Goal: Information Seeking & Learning: Learn about a topic

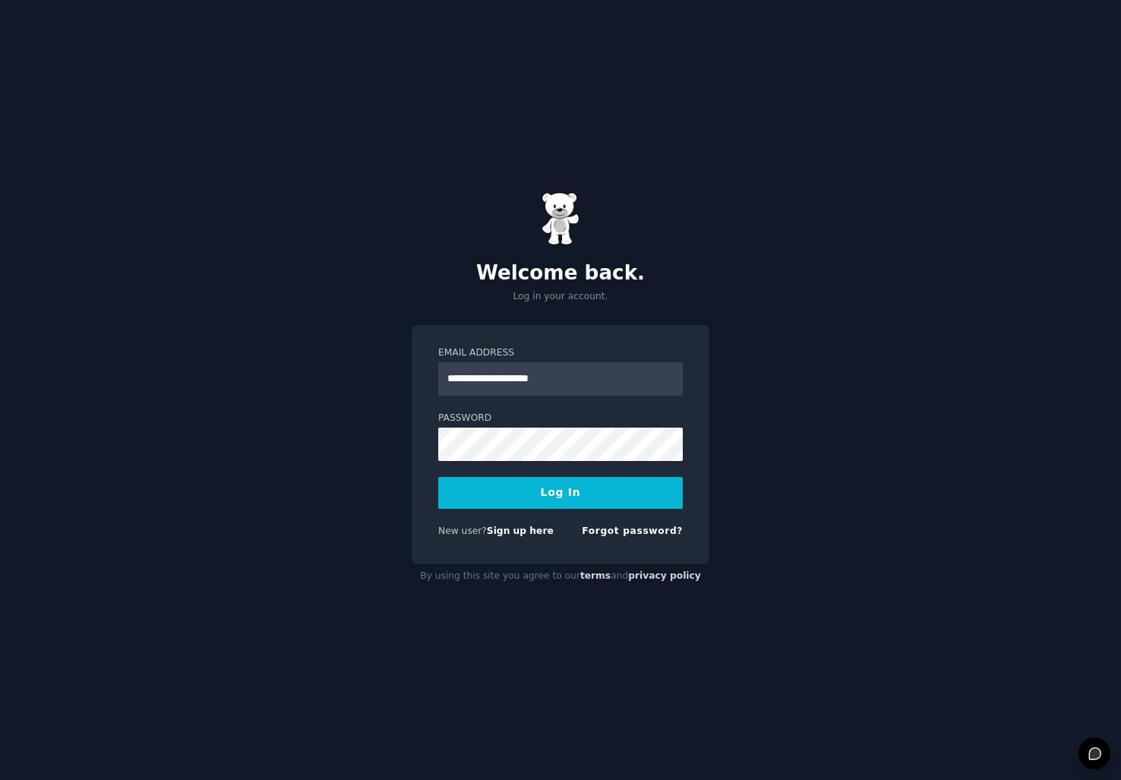
type input "**********"
click at [0, 779] on com-1password-button at bounding box center [0, 780] width 0 height 0
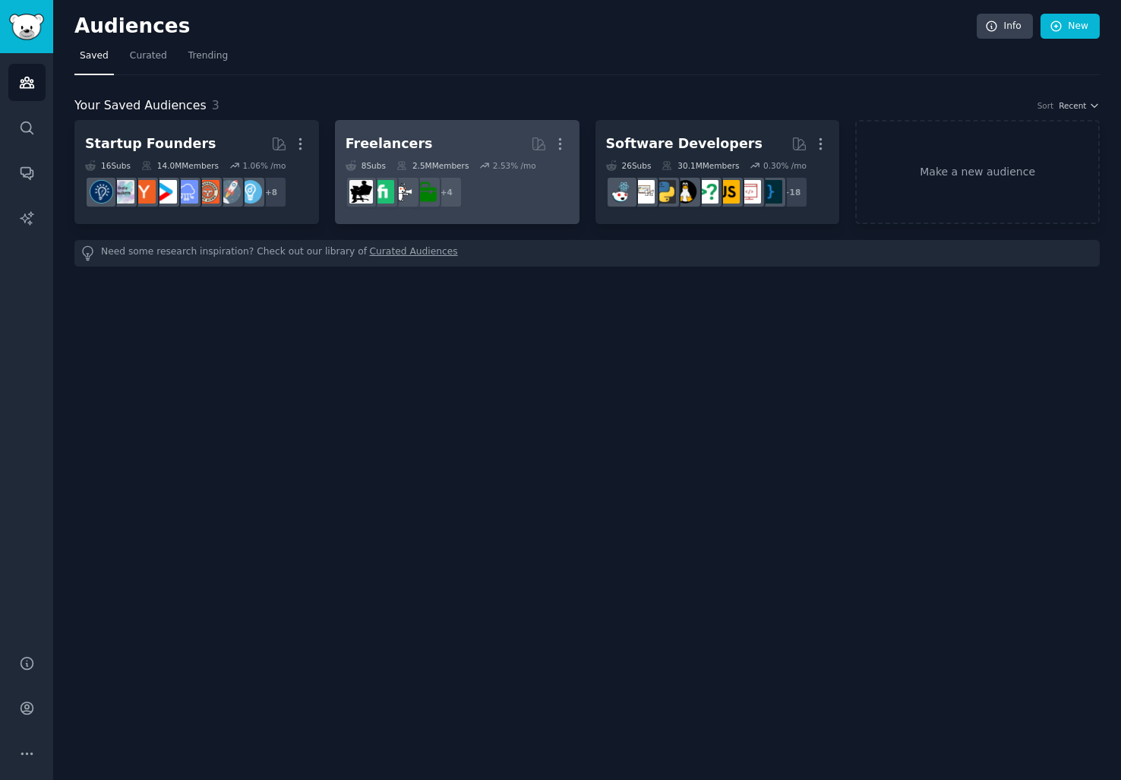
click at [462, 148] on h2 "Freelancers More" at bounding box center [456, 144] width 223 height 27
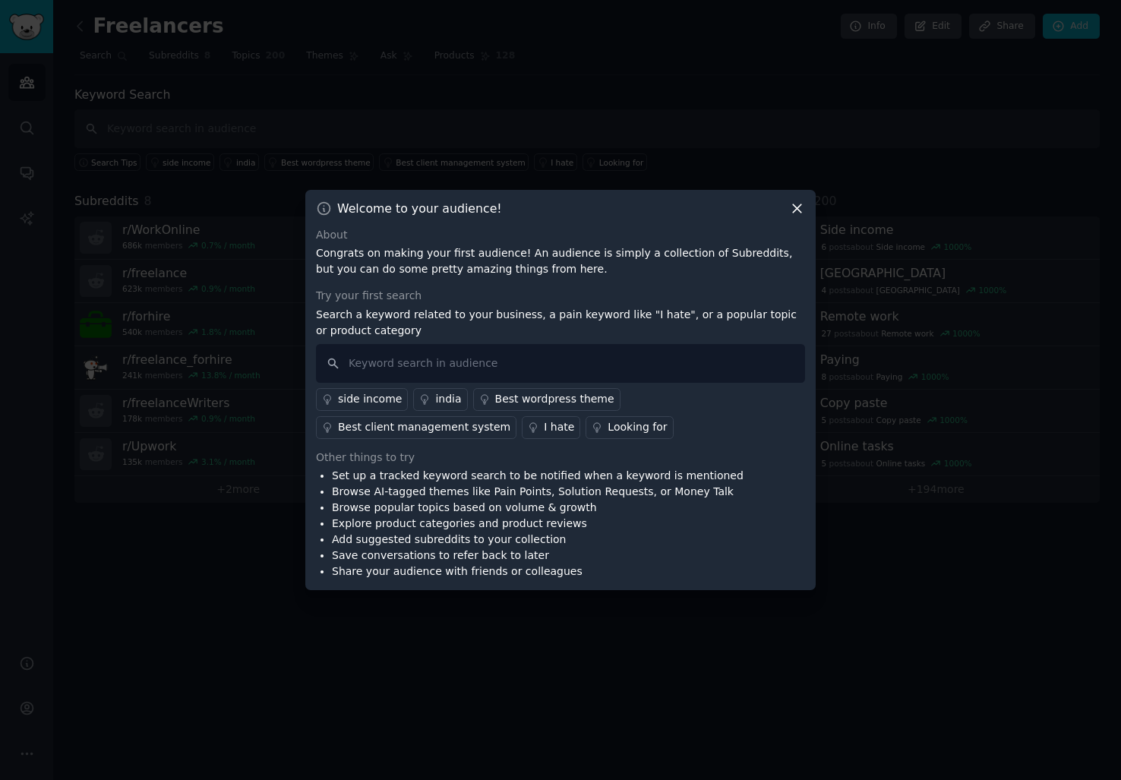
click at [607, 429] on div "Looking for" at bounding box center [636, 427] width 59 height 16
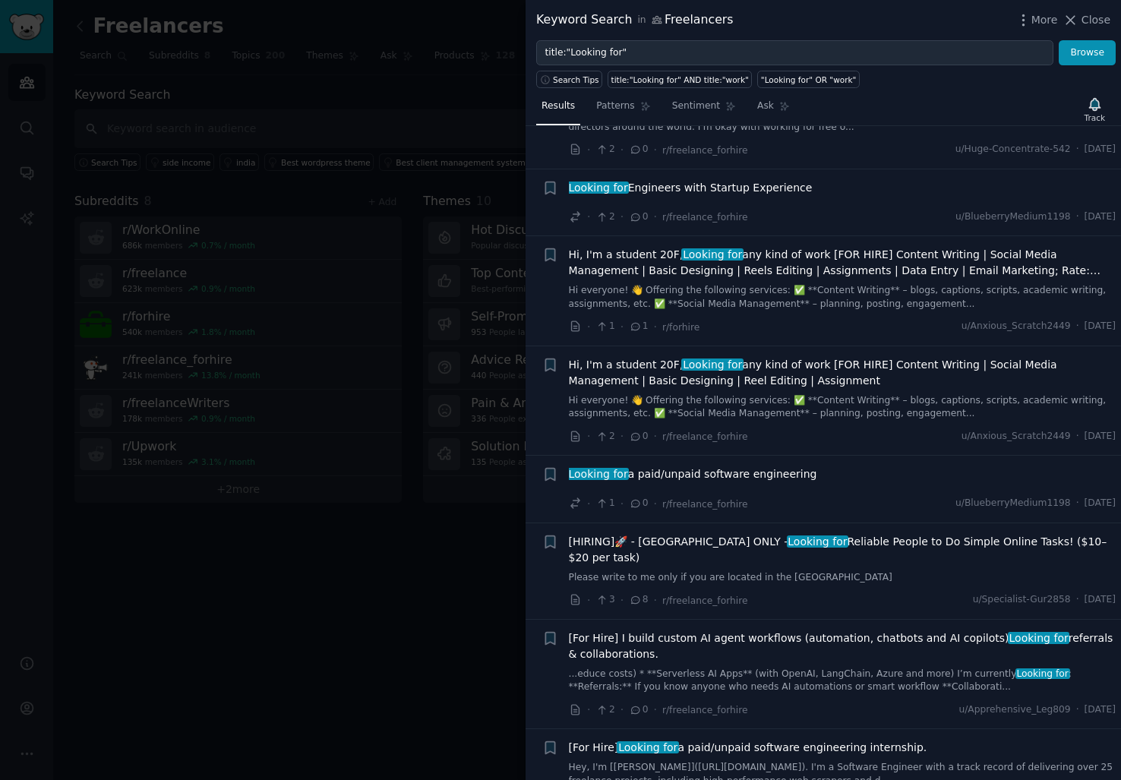
scroll to position [4507, 0]
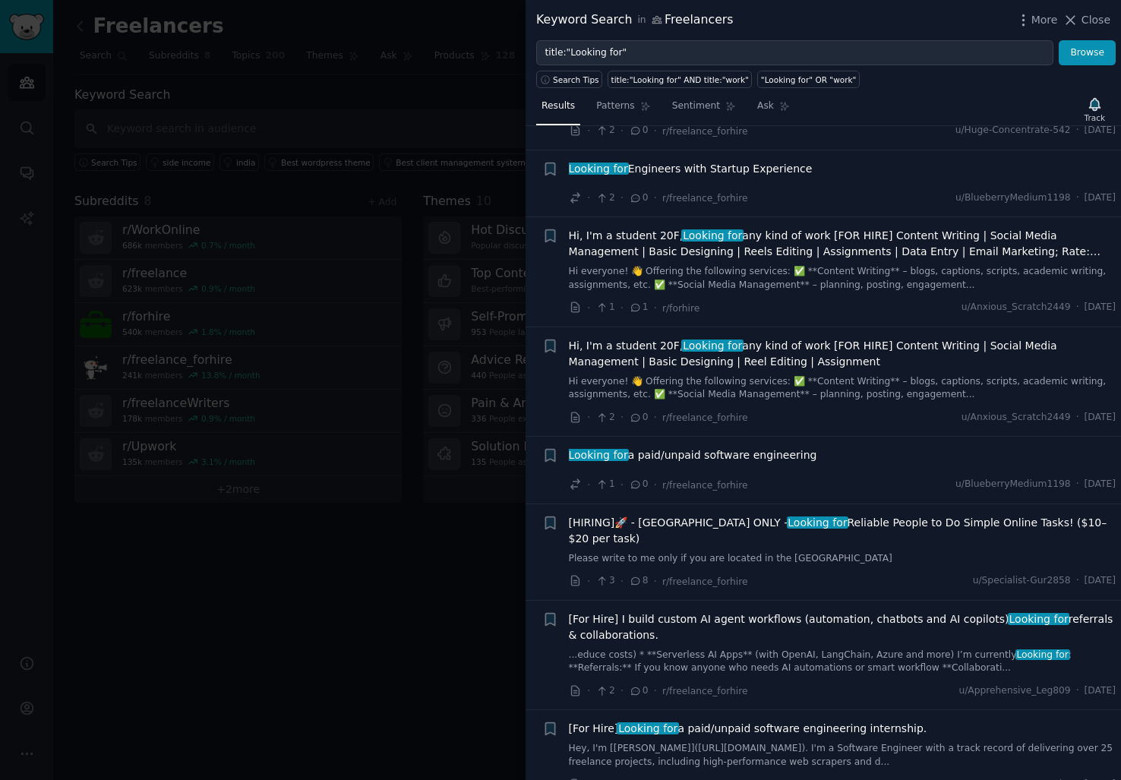
click at [317, 111] on div at bounding box center [560, 390] width 1121 height 780
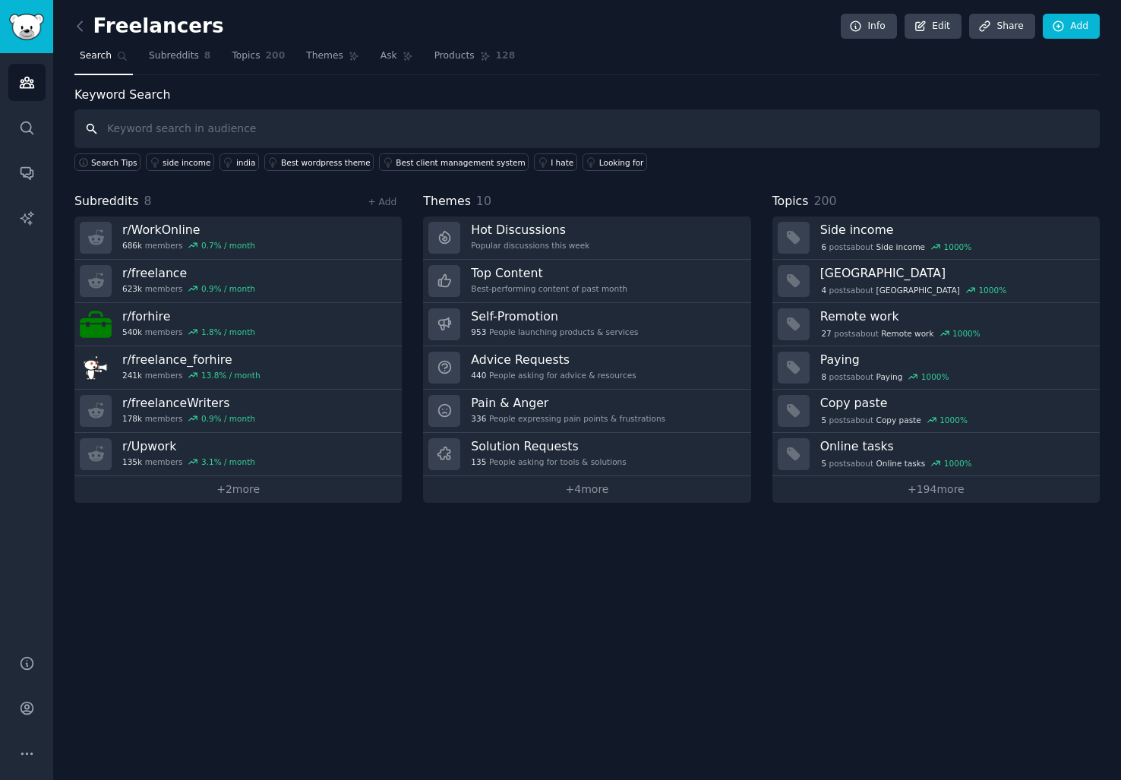
click at [248, 131] on input "text" at bounding box center [586, 128] width 1025 height 39
type input "looking for api"
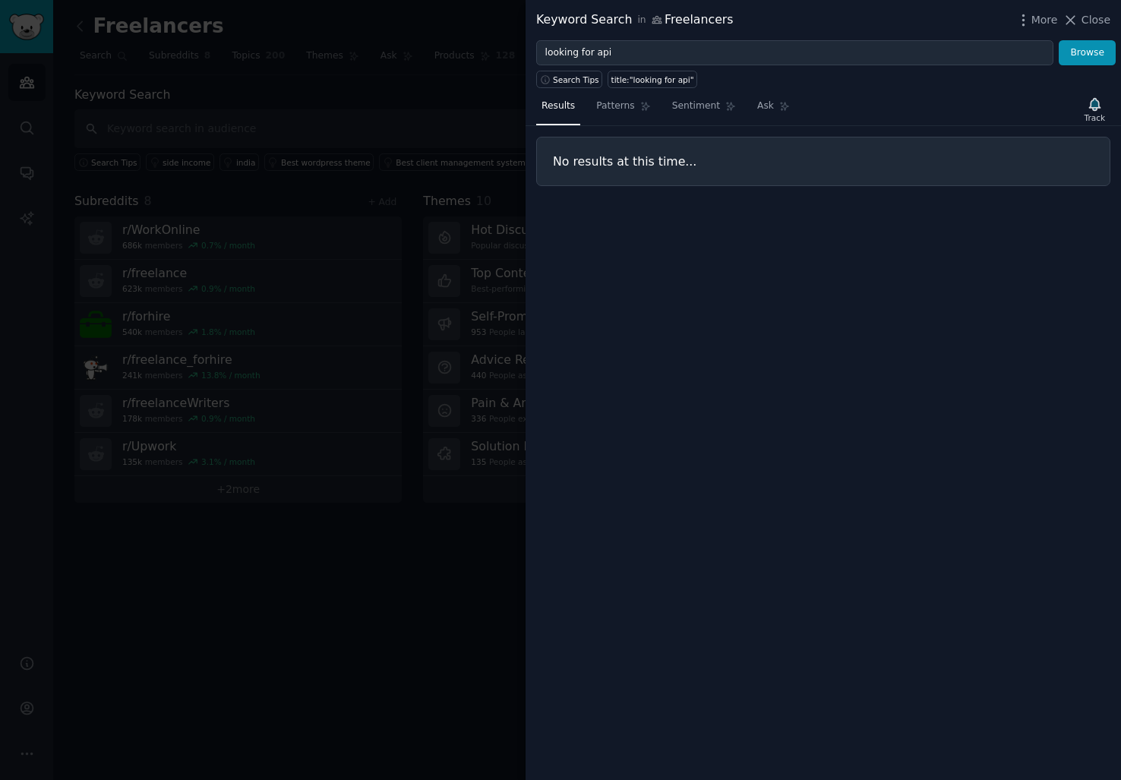
click at [232, 192] on div at bounding box center [560, 390] width 1121 height 780
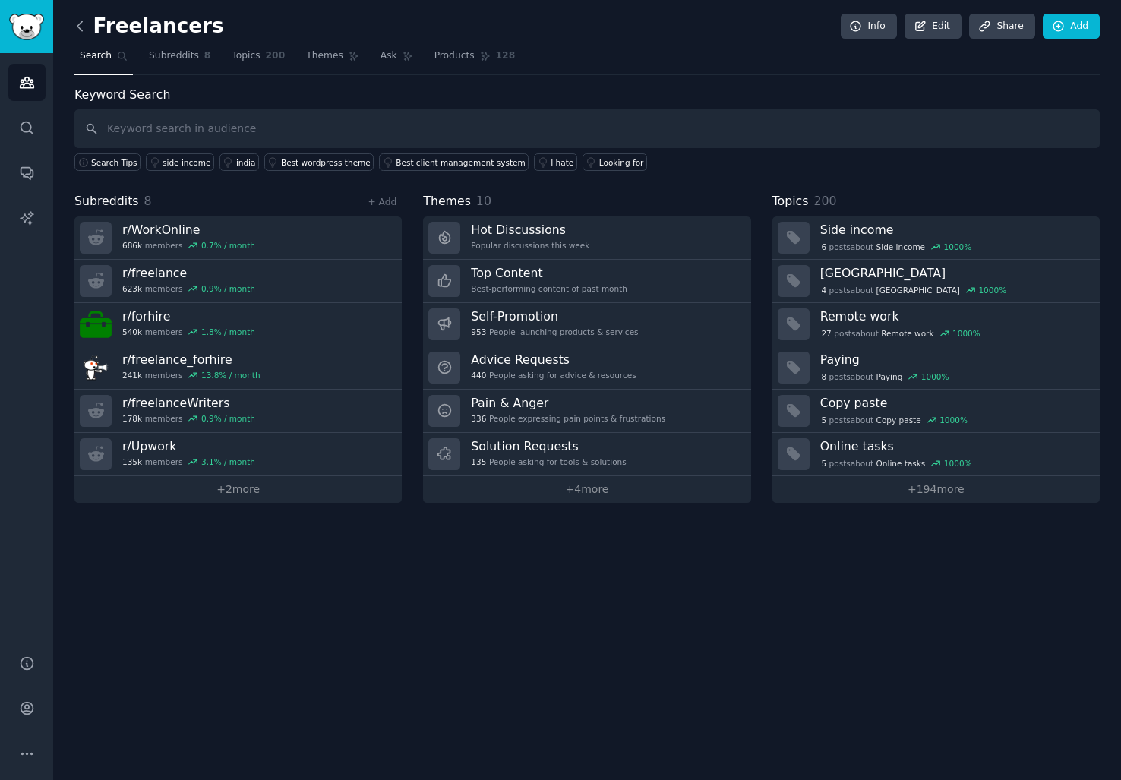
click at [82, 23] on icon at bounding box center [80, 26] width 16 height 16
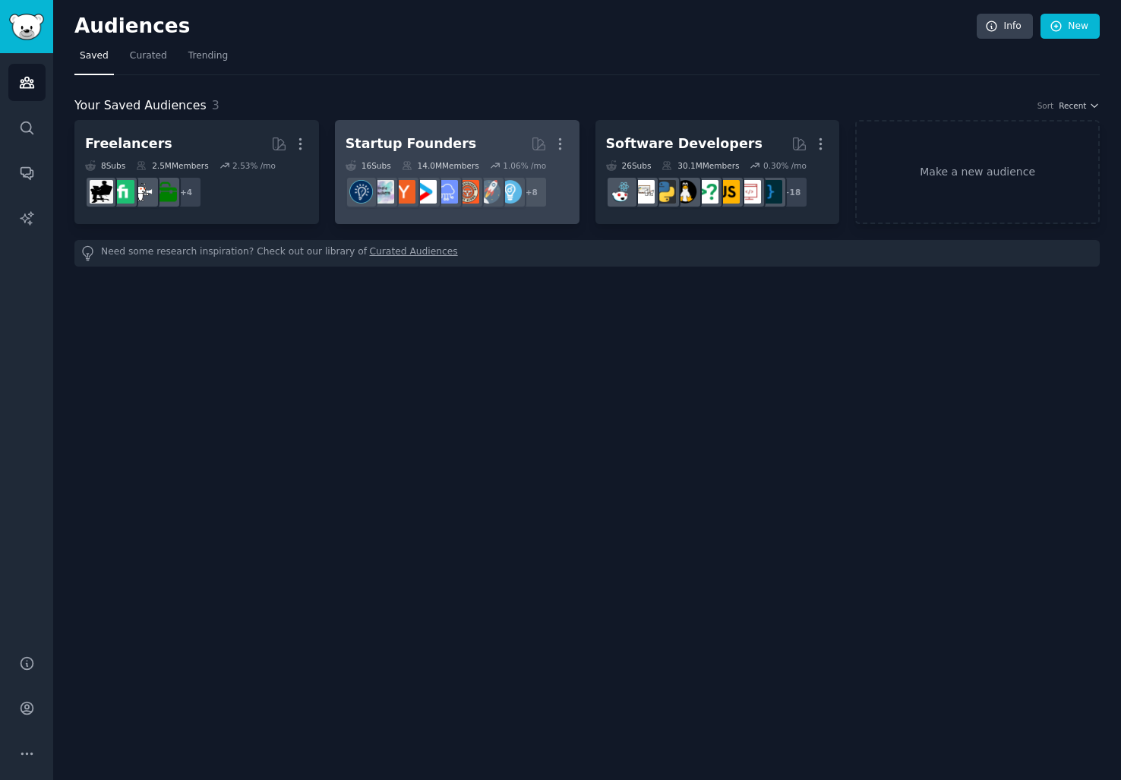
click at [393, 137] on div "Startup Founders" at bounding box center [410, 143] width 131 height 19
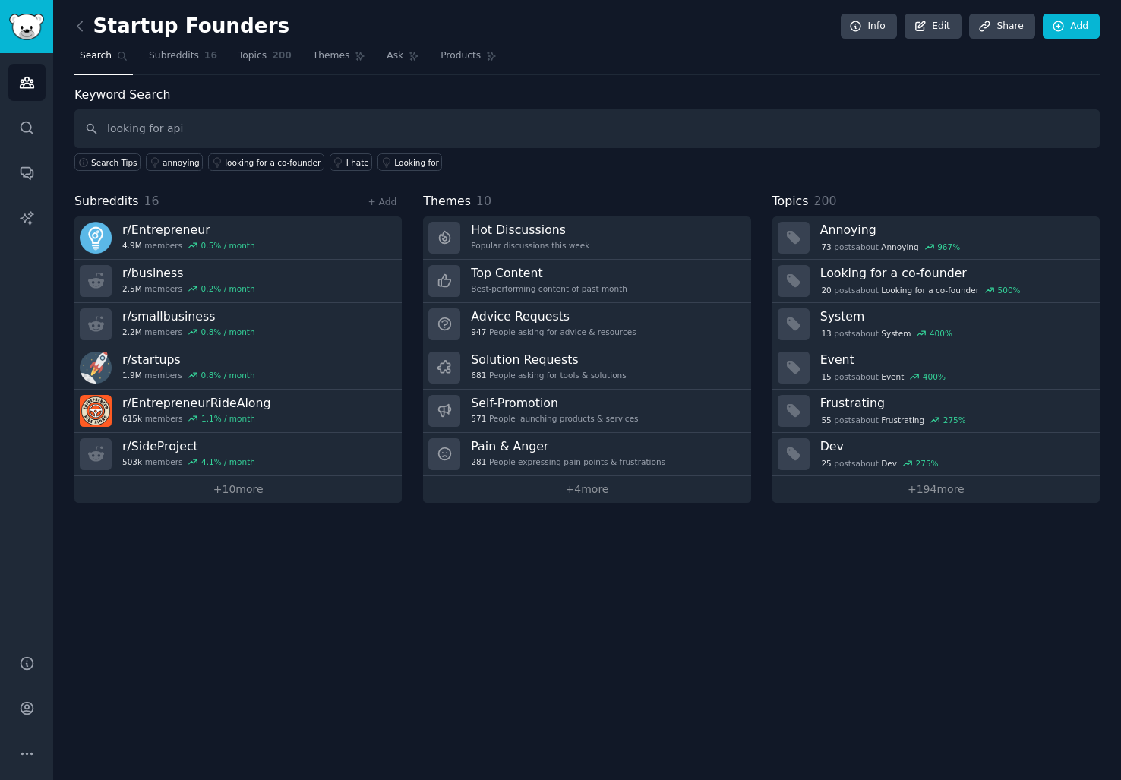
type input "looking for api"
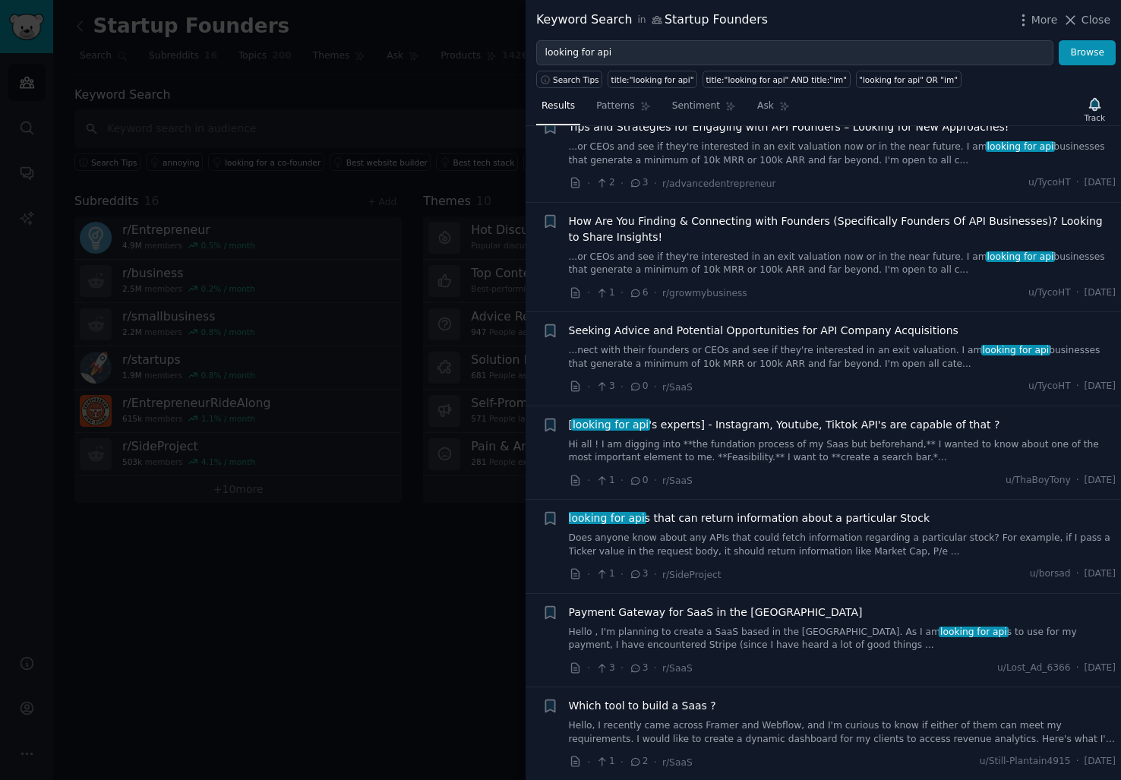
scroll to position [406, 0]
